Goal: Transaction & Acquisition: Purchase product/service

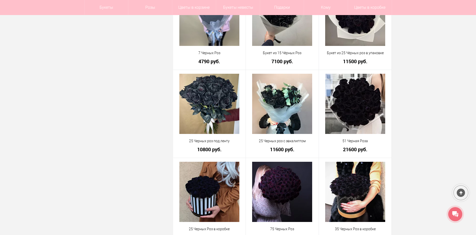
scroll to position [275, 0]
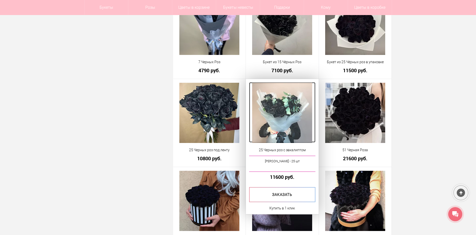
click at [278, 109] on img at bounding box center [282, 113] width 60 height 60
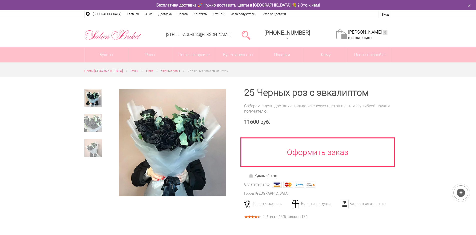
scroll to position [25, 0]
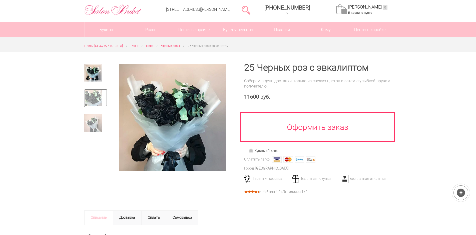
click at [102, 98] on link at bounding box center [95, 98] width 23 height 18
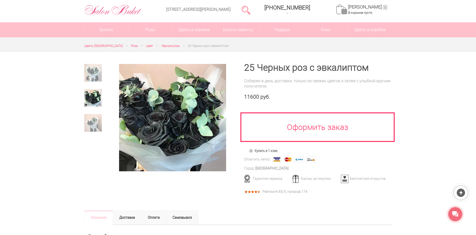
click at [95, 113] on div at bounding box center [95, 101] width 23 height 75
click at [86, 121] on img at bounding box center [93, 123] width 18 height 18
